Goal: Information Seeking & Learning: Check status

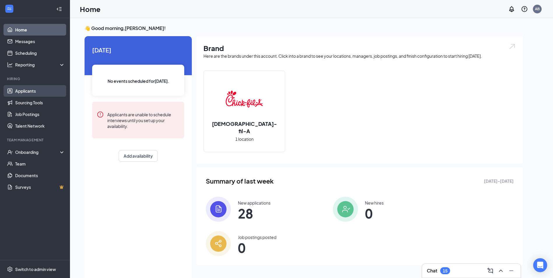
click at [41, 86] on link "Applicants" at bounding box center [40, 91] width 50 height 12
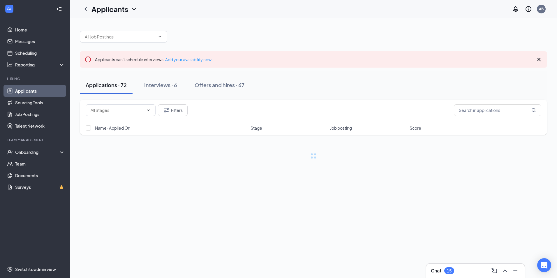
click at [130, 31] on div at bounding box center [313, 33] width 467 height 17
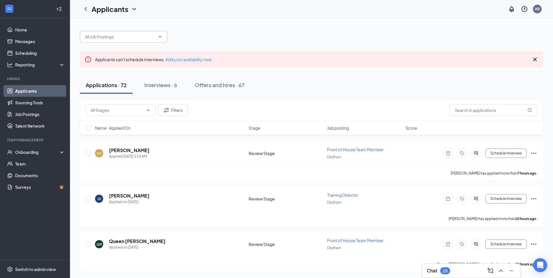
click at [128, 35] on input "text" at bounding box center [120, 37] width 71 height 6
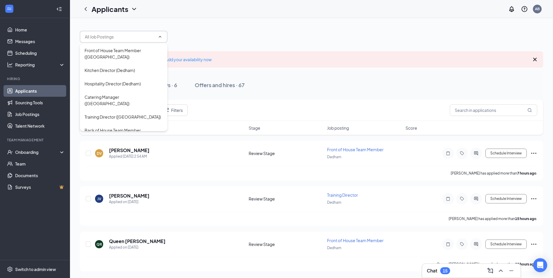
click at [278, 80] on div "Applications · 72 Interviews · 6 Offers and hires · 67" at bounding box center [311, 84] width 463 height 17
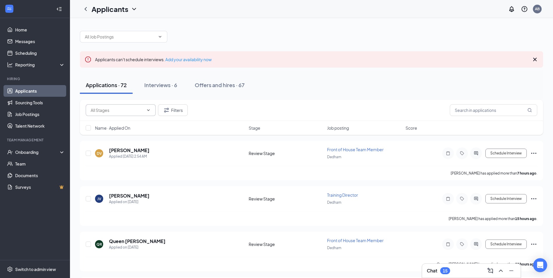
click at [121, 111] on input "text" at bounding box center [117, 110] width 53 height 6
click at [324, 82] on div "Applications · 72 Interviews · 6 Offers and hires · 67" at bounding box center [311, 84] width 463 height 17
click at [491, 107] on input "text" at bounding box center [493, 110] width 87 height 12
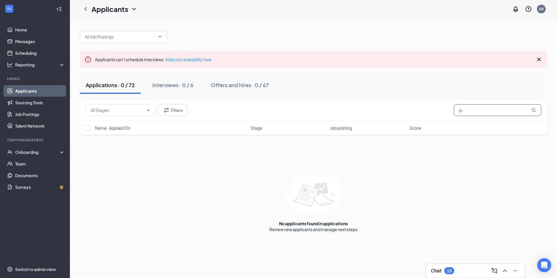
type input "j"
type input "d"
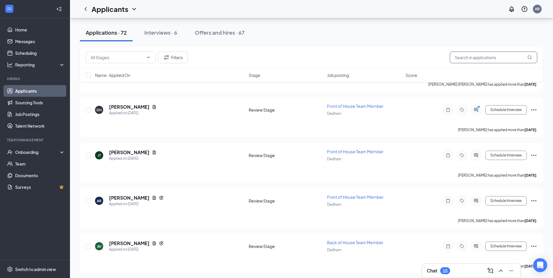
scroll to position [1385, 0]
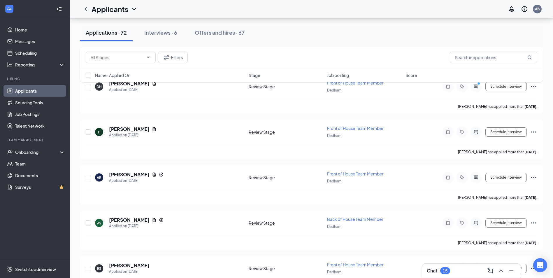
click at [136, 13] on div "Applicants" at bounding box center [115, 9] width 46 height 10
click at [130, 9] on div "Applicants" at bounding box center [115, 9] width 46 height 10
click at [128, 41] on link "Archived applicants" at bounding box center [126, 38] width 63 height 6
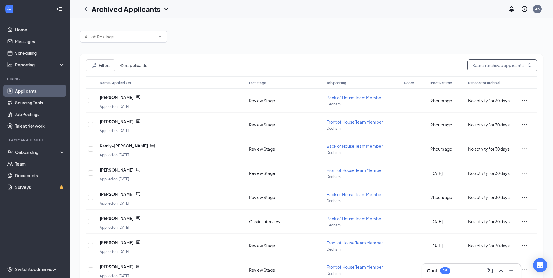
click at [498, 67] on input "text" at bounding box center [502, 65] width 70 height 12
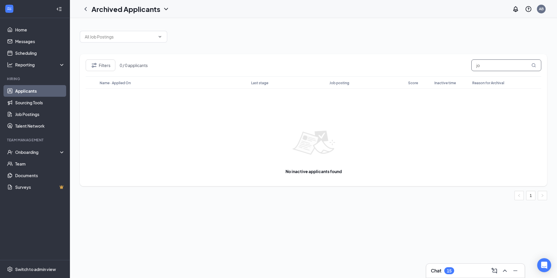
type input "j"
type input "g"
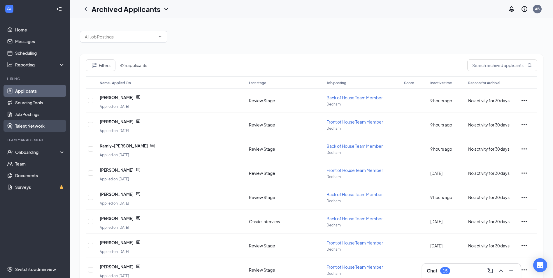
click at [34, 127] on link "Talent Network" at bounding box center [40, 126] width 50 height 12
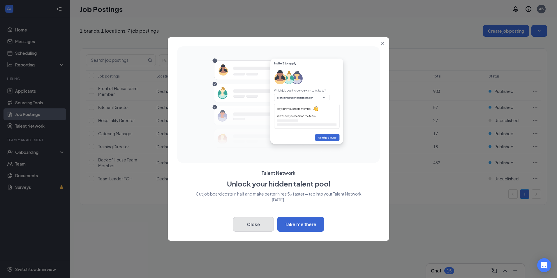
click at [248, 229] on button "Close" at bounding box center [253, 224] width 41 height 15
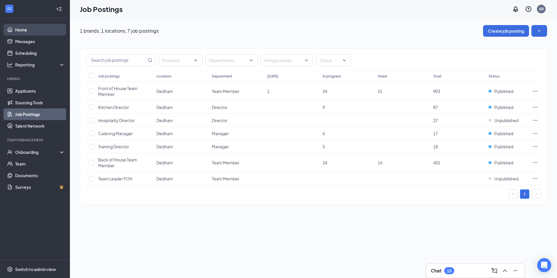
drag, startPoint x: 34, startPoint y: 29, endPoint x: 37, endPoint y: 28, distance: 3.3
click at [34, 29] on link "Home" at bounding box center [40, 30] width 50 height 12
